Goal: Find specific page/section

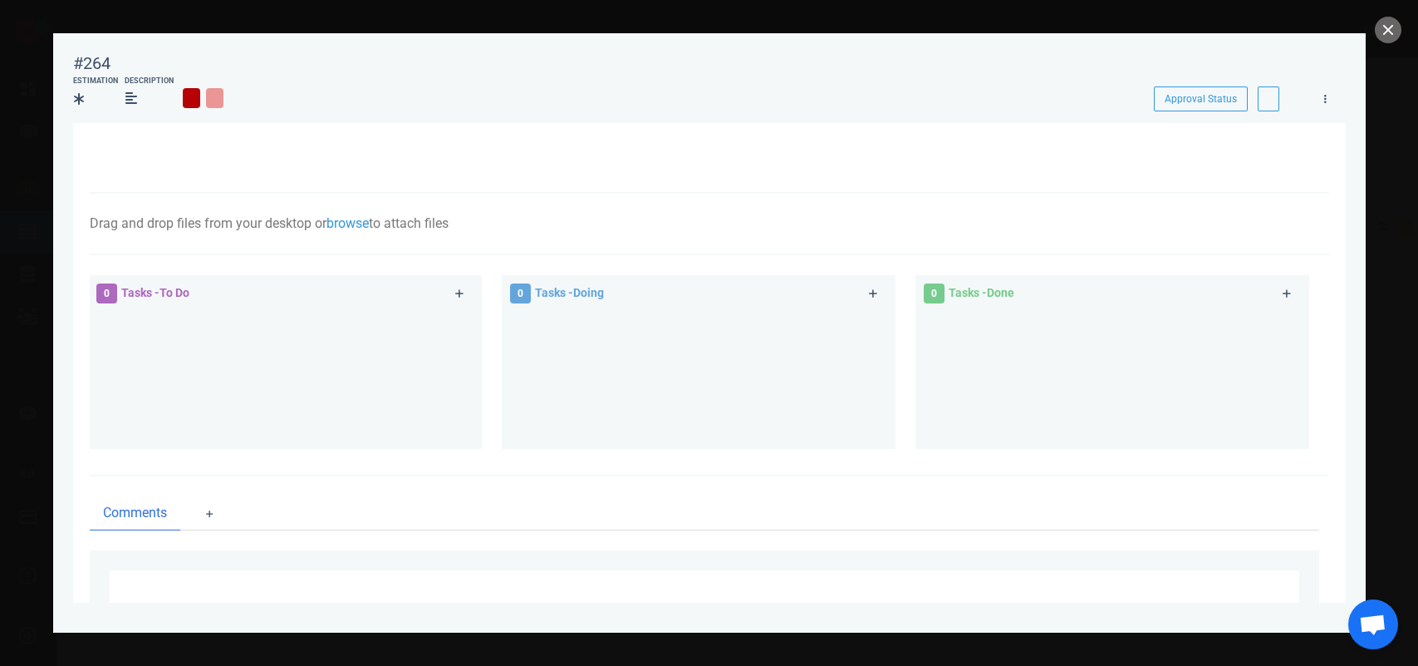
click at [1392, 27] on button "close" at bounding box center [1388, 30] width 27 height 27
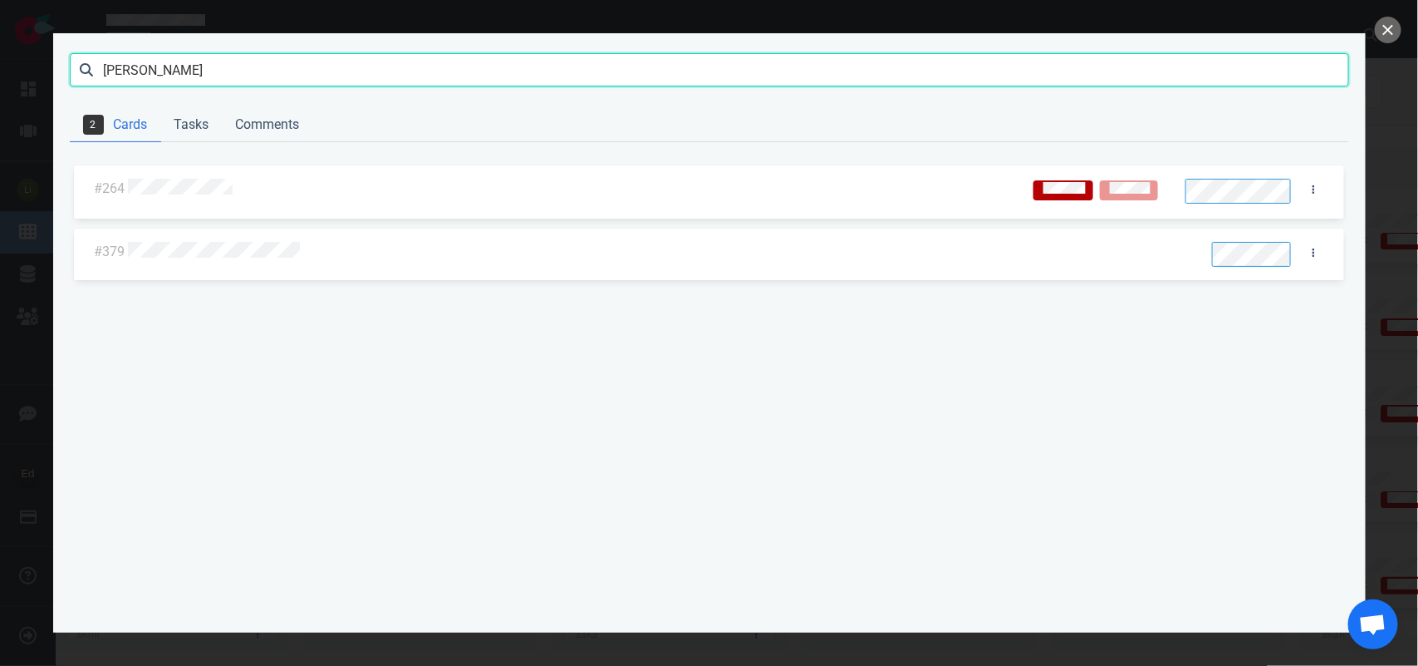
click at [270, 69] on input "[PERSON_NAME]" at bounding box center [710, 69] width 1280 height 33
click at [268, 69] on input "[PERSON_NAME]" at bounding box center [710, 69] width 1280 height 33
click button "Search" at bounding box center [0, 0] width 0 height 0
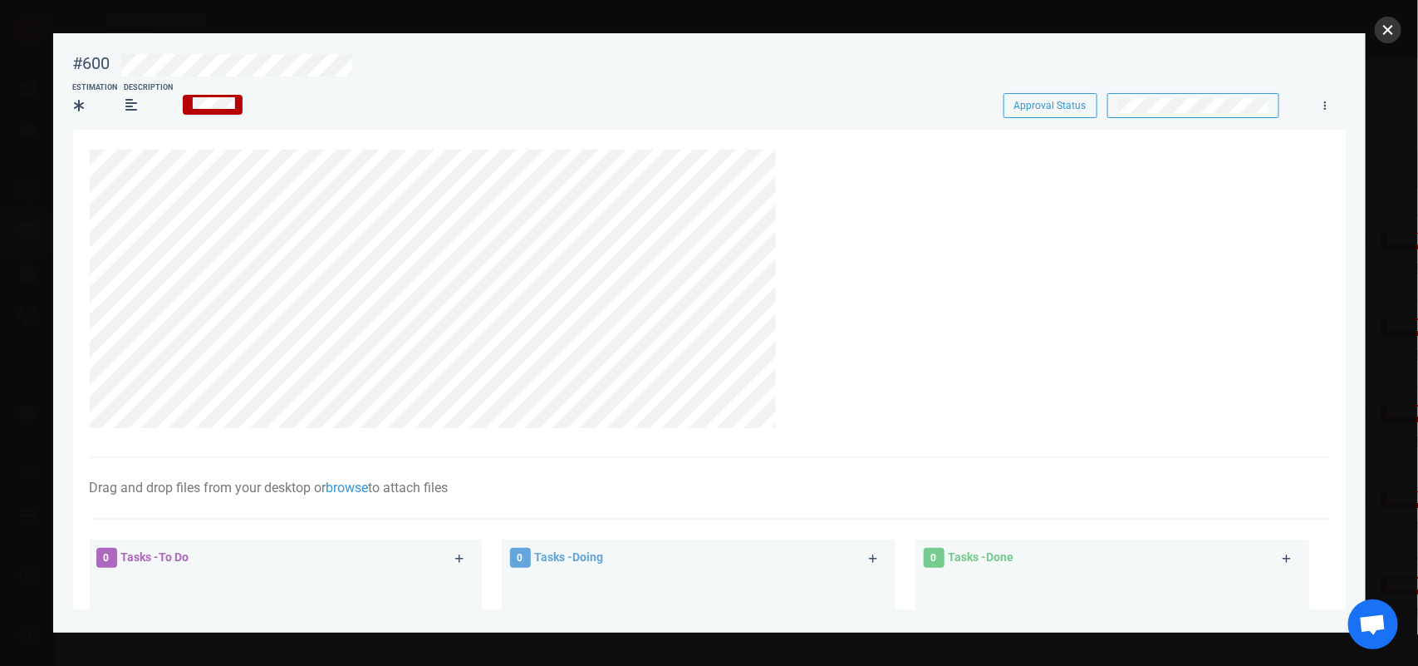
click at [1384, 25] on button "close" at bounding box center [1388, 30] width 27 height 27
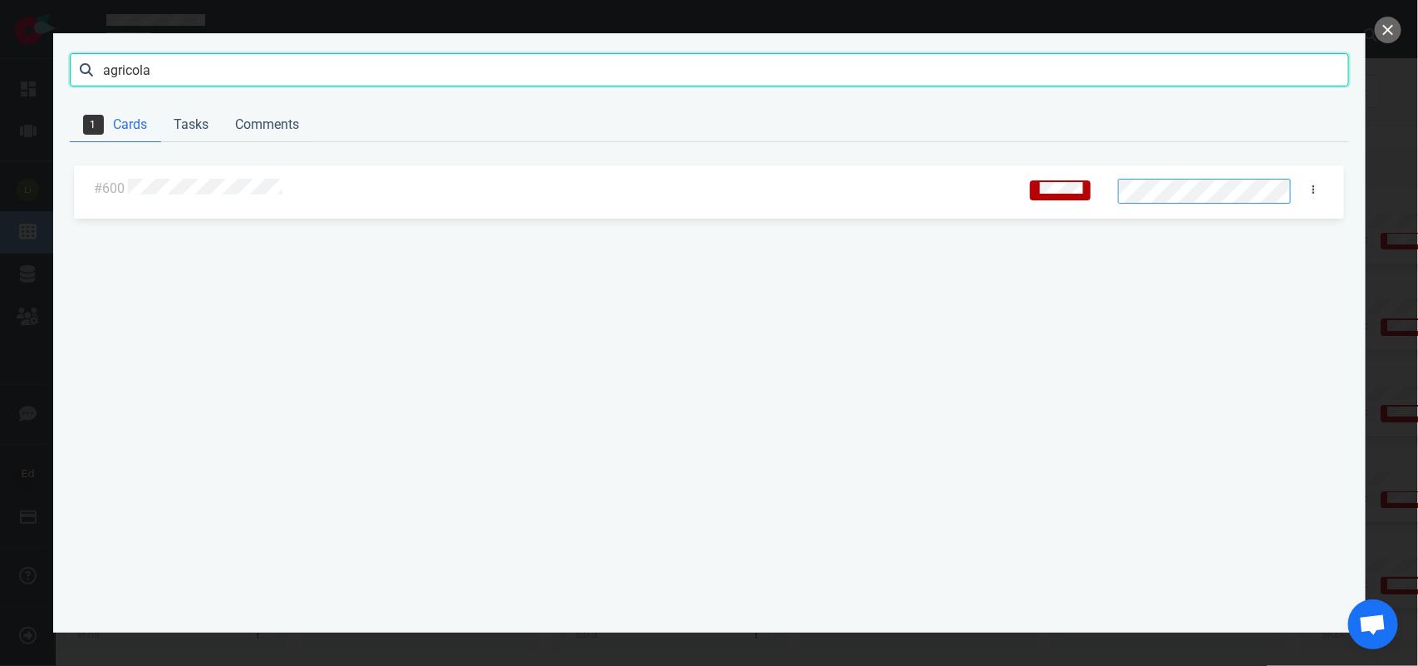
click at [125, 71] on input "agricola" at bounding box center [710, 69] width 1280 height 33
type input "vessa"
click button "Search" at bounding box center [0, 0] width 0 height 0
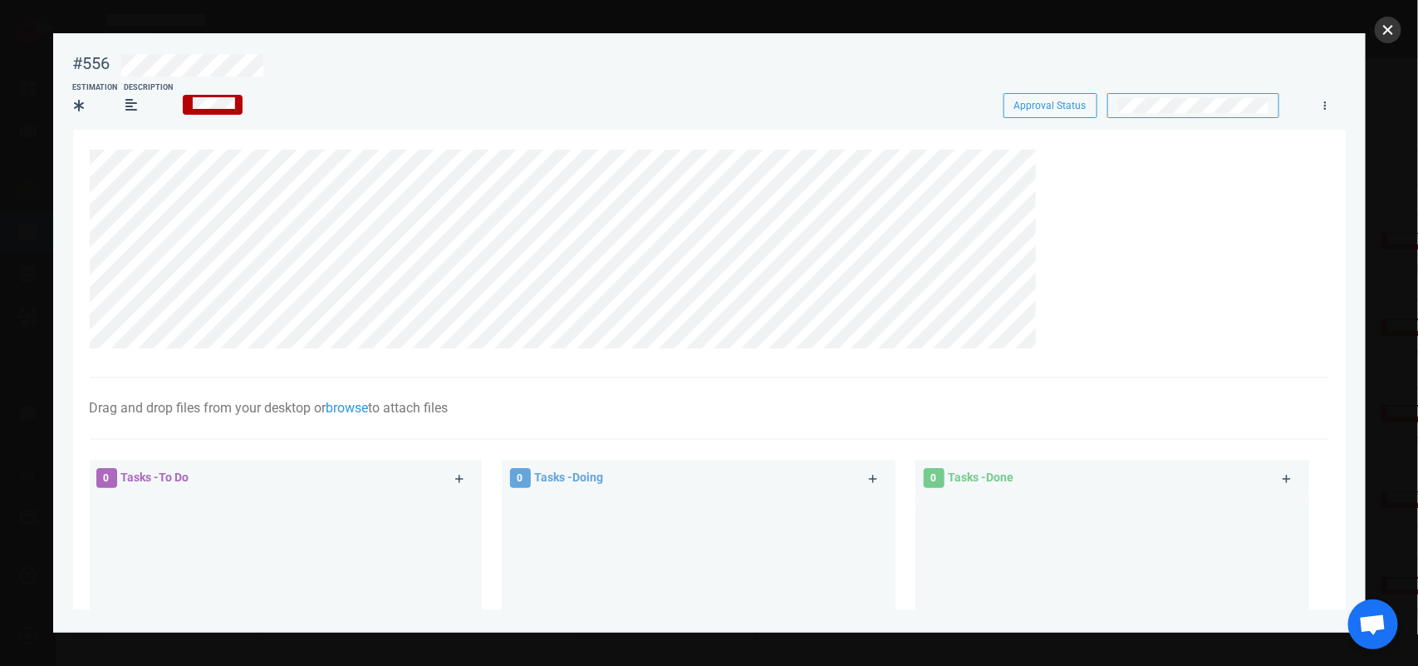
click at [1393, 30] on button "close" at bounding box center [1388, 30] width 27 height 27
